Goal: Transaction & Acquisition: Purchase product/service

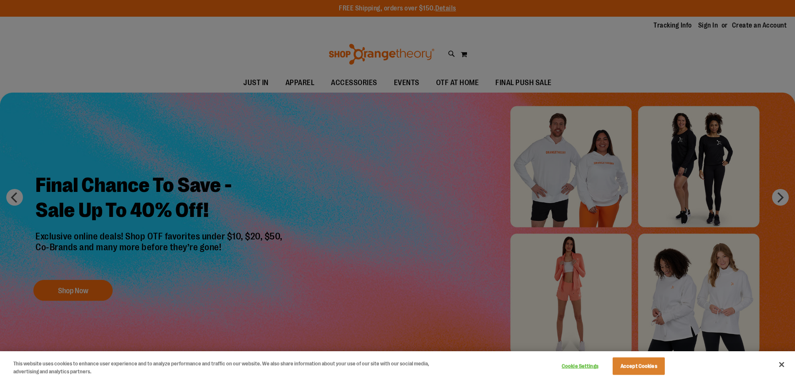
click at [457, 155] on div at bounding box center [397, 190] width 795 height 380
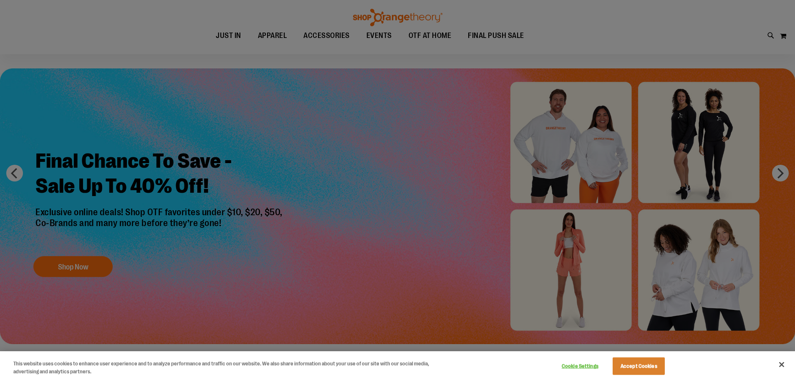
scroll to position [41, 0]
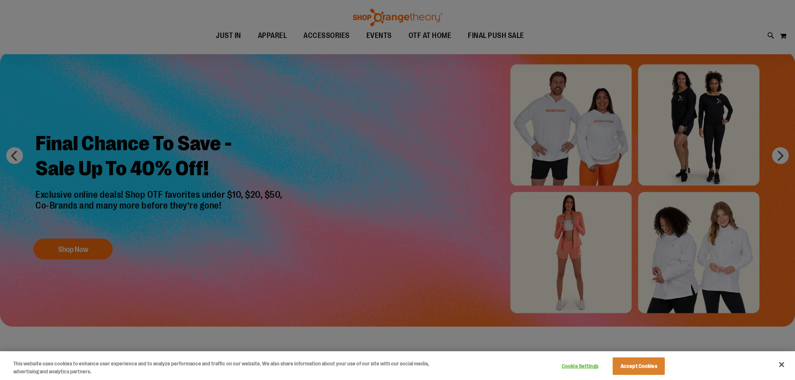
click at [780, 153] on div at bounding box center [397, 190] width 795 height 380
click at [782, 154] on div at bounding box center [397, 190] width 795 height 380
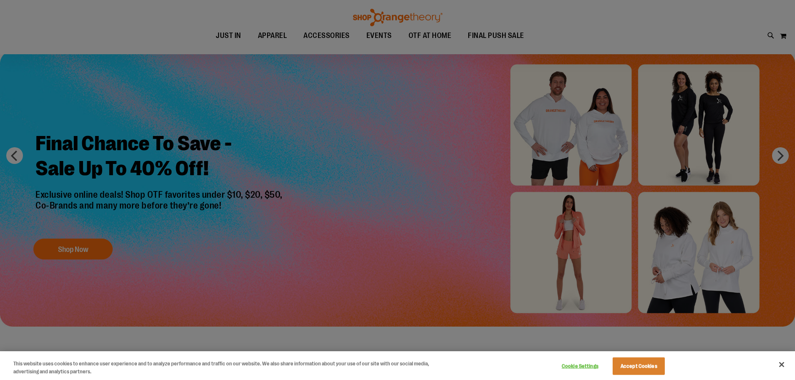
click at [93, 247] on div at bounding box center [397, 190] width 795 height 380
click at [71, 242] on div at bounding box center [397, 190] width 795 height 380
click at [639, 366] on button "Accept Cookies" at bounding box center [638, 367] width 52 height 18
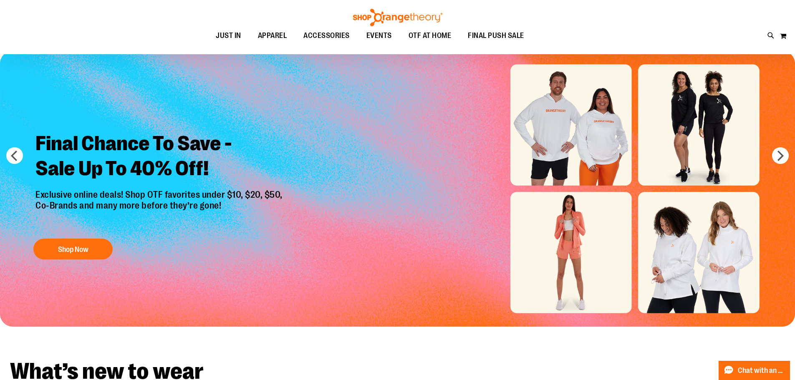
click at [776, 147] on img "Slide 1 of 6" at bounding box center [397, 189] width 795 height 276
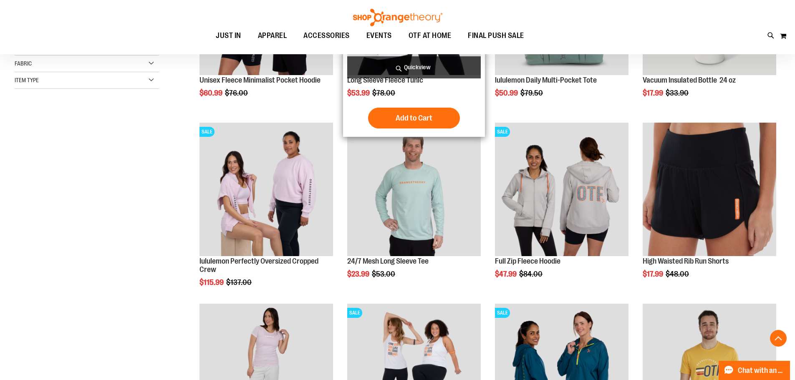
scroll to position [250, 0]
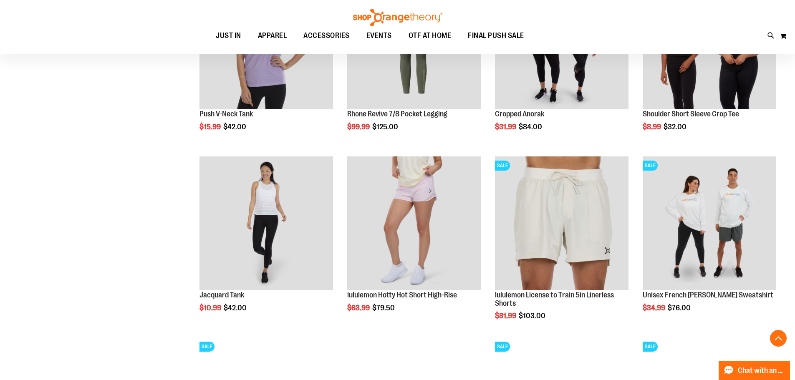
scroll to position [751, 0]
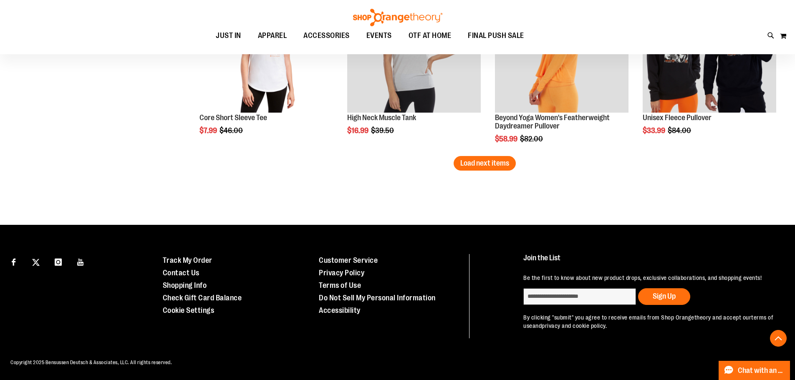
scroll to position [1638, 0]
